Goal: Task Accomplishment & Management: Use online tool/utility

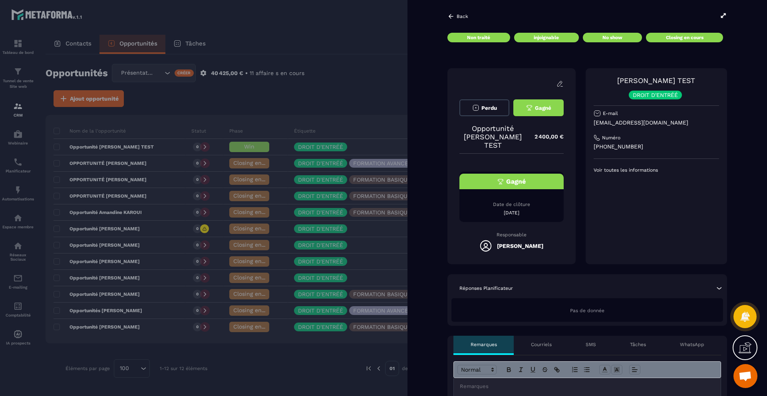
click at [457, 17] on p "Back" at bounding box center [462, 17] width 12 height 6
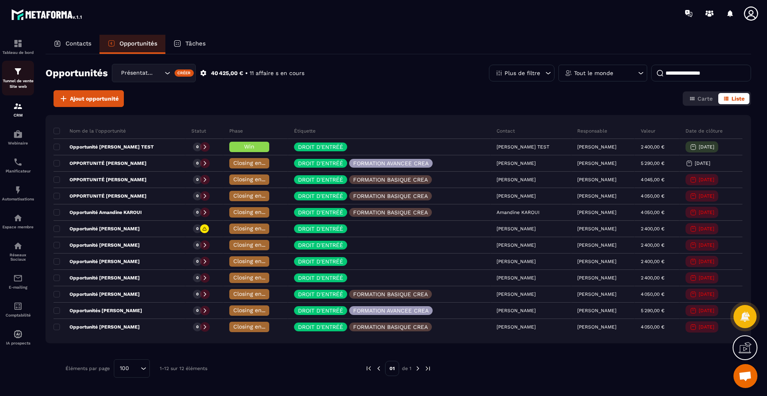
click at [18, 71] on img at bounding box center [18, 72] width 10 height 10
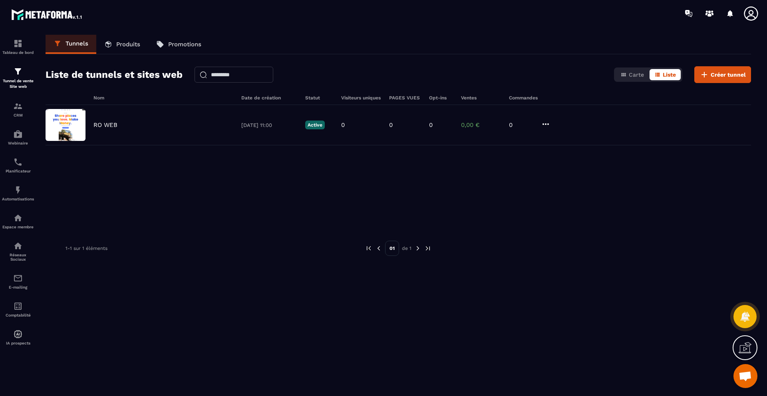
click at [119, 42] on p "Produits" at bounding box center [128, 44] width 24 height 7
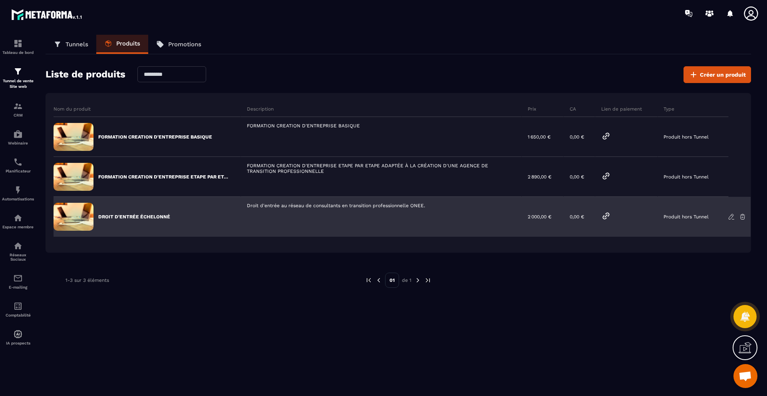
click at [122, 215] on p "DROIT D'ENTRÉE ÉCHELONNÉ" at bounding box center [134, 217] width 72 height 6
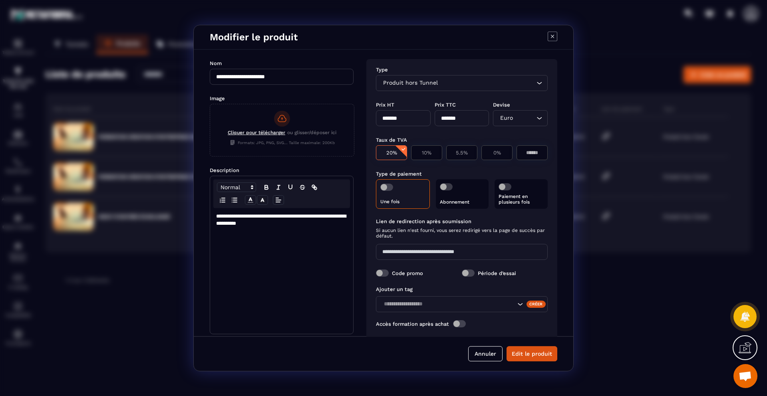
click at [502, 204] on p "Paiement en plusieurs fois" at bounding box center [520, 199] width 45 height 11
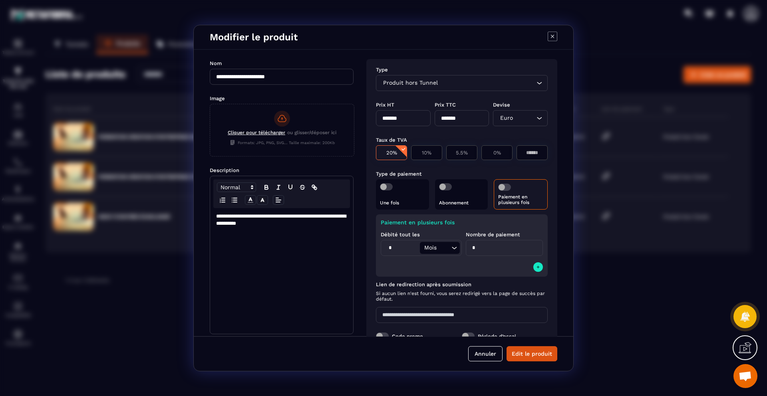
click at [477, 220] on p "Paiement en plusieurs fois" at bounding box center [462, 222] width 162 height 6
click at [387, 188] on span "Modal window" at bounding box center [386, 186] width 13 height 7
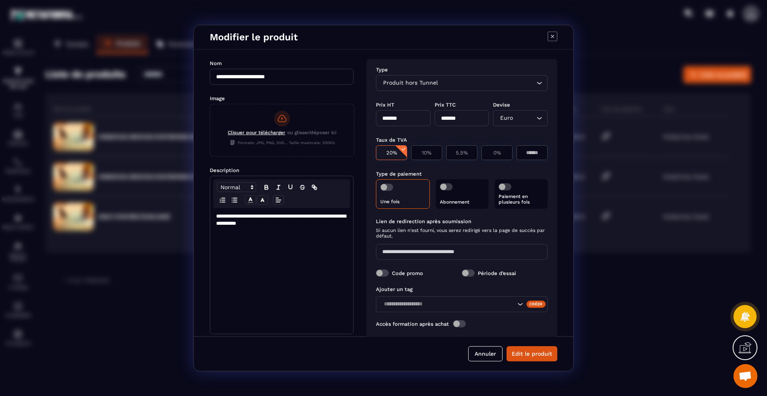
click at [387, 188] on span "Modal window" at bounding box center [386, 187] width 13 height 7
click at [504, 198] on p "Paiement en plusieurs fois" at bounding box center [520, 199] width 45 height 11
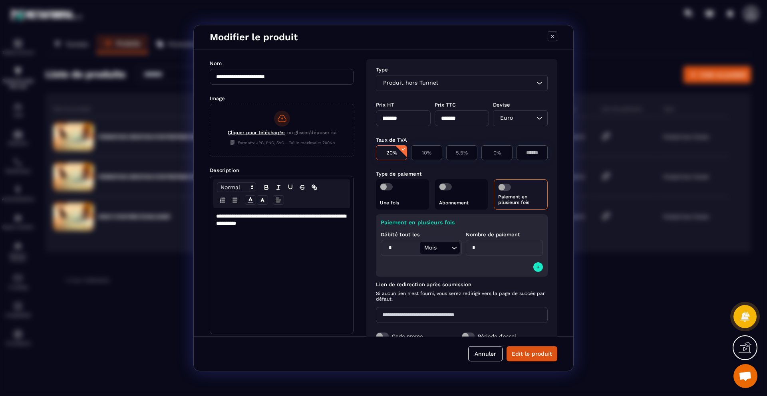
click at [502, 186] on span "Modal window" at bounding box center [504, 187] width 13 height 7
click at [535, 227] on div "Débité tout les * Mois Loading... Nombre de paiement *" at bounding box center [462, 243] width 162 height 35
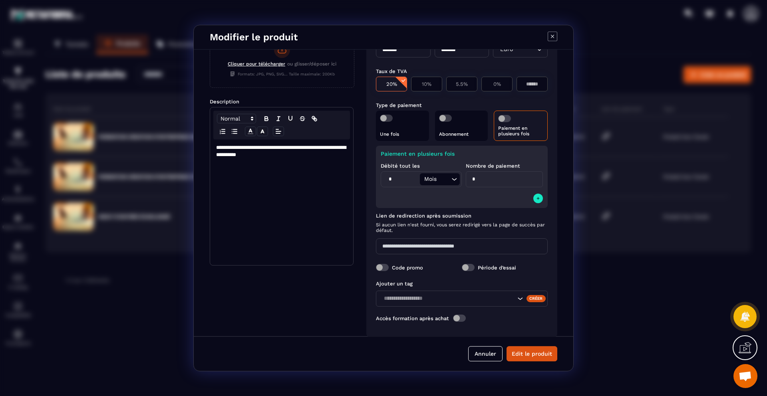
scroll to position [79, 0]
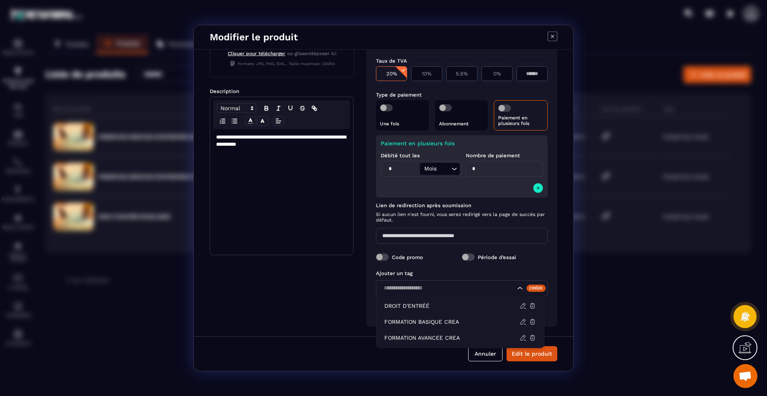
click at [519, 291] on icon "Search for option" at bounding box center [520, 288] width 8 height 8
click at [507, 307] on p "DROIT D'ENTRÉÉ" at bounding box center [451, 306] width 135 height 8
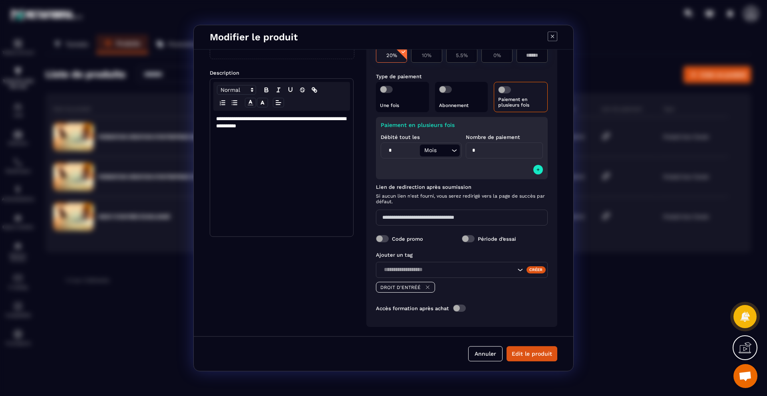
scroll to position [98, 0]
click at [534, 354] on button "Edit le produit" at bounding box center [531, 353] width 51 height 15
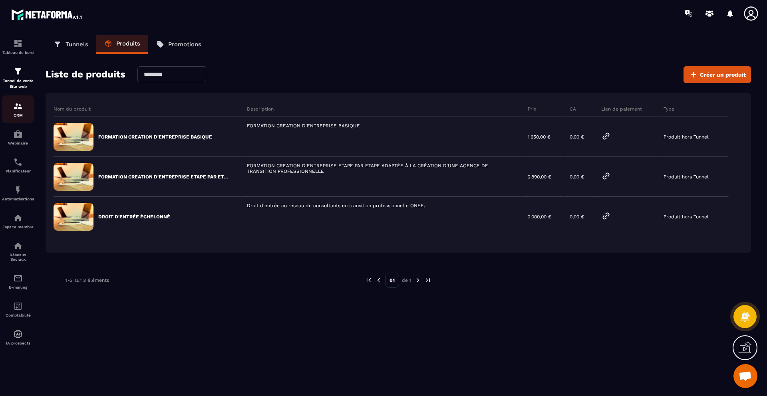
click at [14, 110] on img at bounding box center [18, 106] width 10 height 10
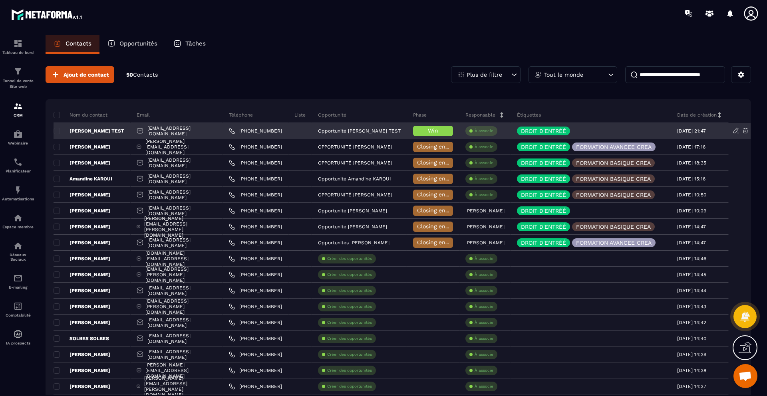
click at [97, 130] on p "[PERSON_NAME] TEST" at bounding box center [89, 131] width 71 height 6
